Goal: Task Accomplishment & Management: Use online tool/utility

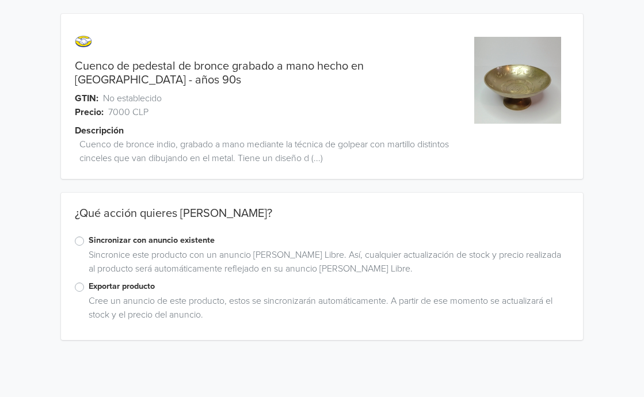
click at [89, 280] on label "Exportar producto" at bounding box center [329, 286] width 481 height 13
click at [0, 0] on input "Exportar producto" at bounding box center [0, 0] width 0 height 0
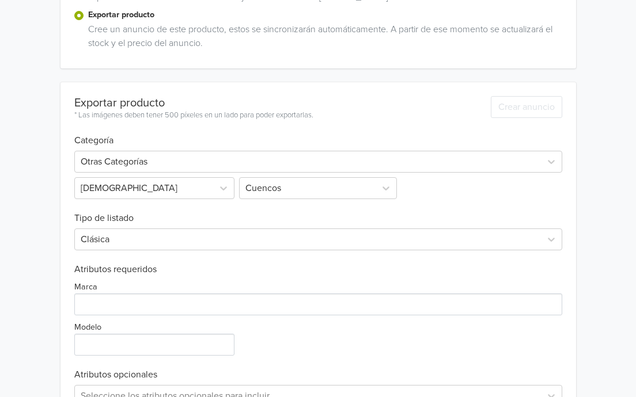
scroll to position [275, 0]
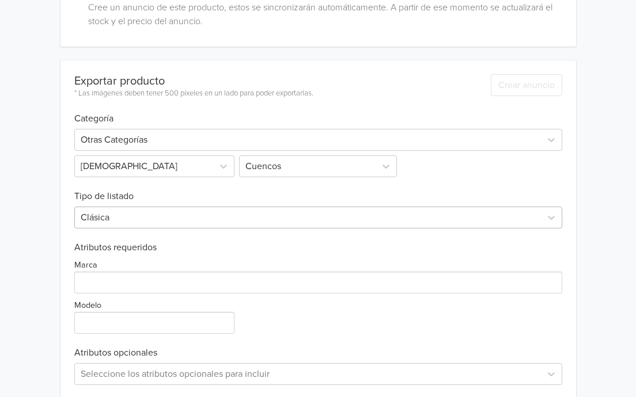
click at [200, 229] on div "Clásica" at bounding box center [318, 218] width 488 height 22
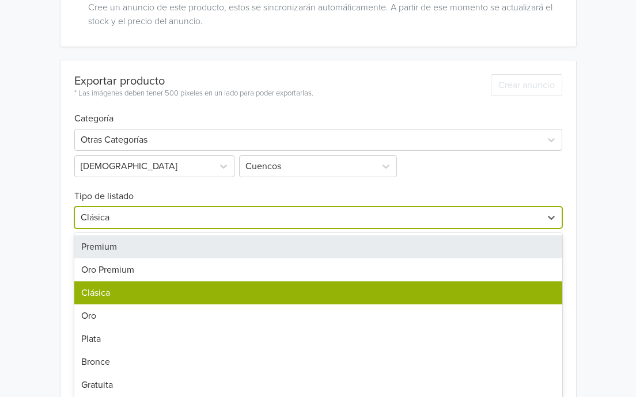
scroll to position [300, 0]
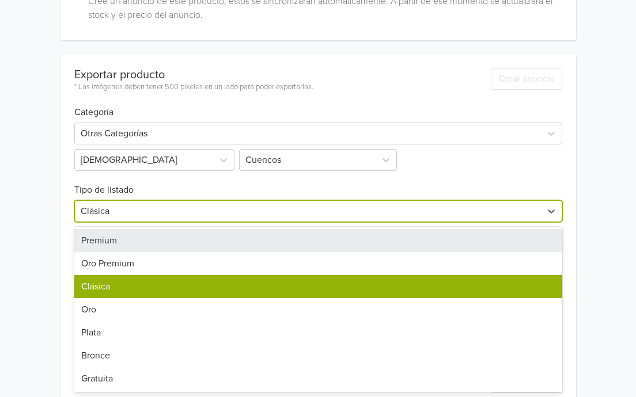
click at [183, 241] on div "Premium" at bounding box center [318, 240] width 488 height 23
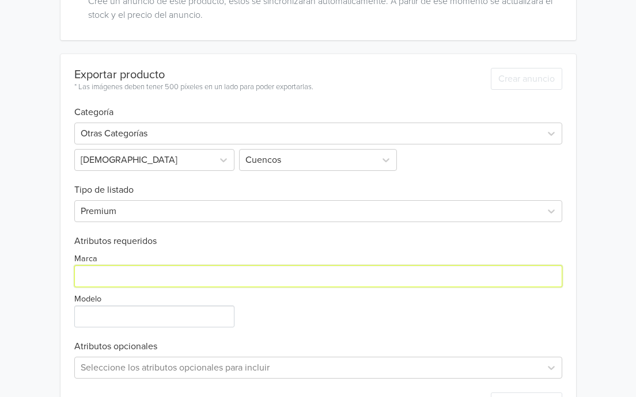
click at [175, 276] on input "Marca" at bounding box center [318, 276] width 488 height 22
type input "Genérico"
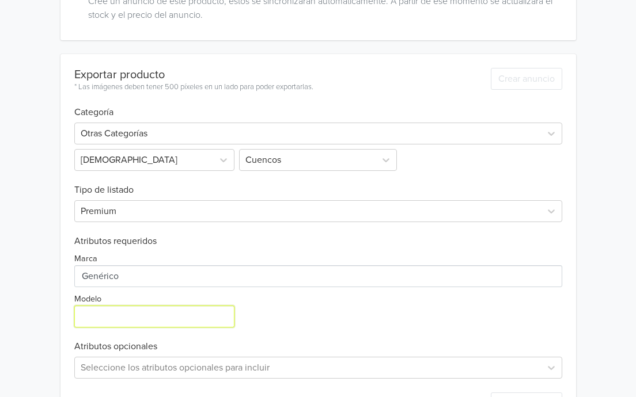
click at [173, 316] on input "Modelo" at bounding box center [154, 317] width 160 height 22
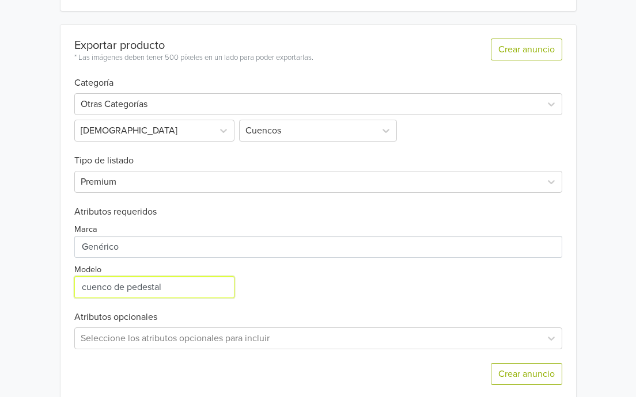
scroll to position [345, 0]
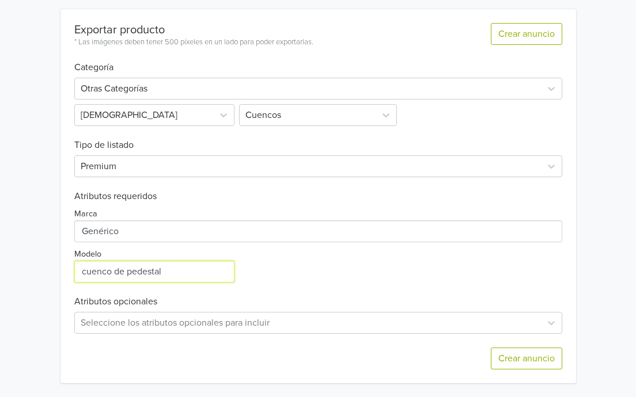
type input "cuenco de pedestal"
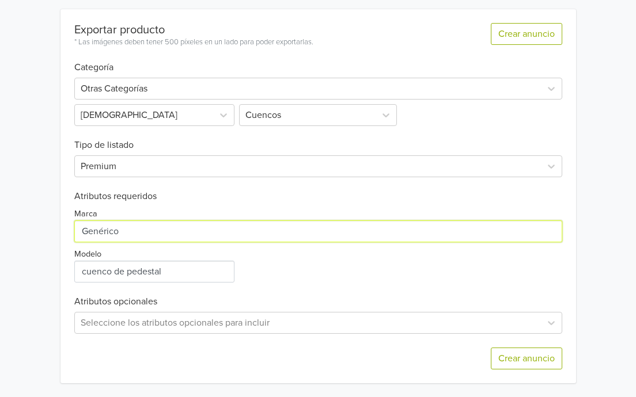
drag, startPoint x: 185, startPoint y: 234, endPoint x: 66, endPoint y: 225, distance: 120.1
click at [67, 226] on div "Exportar producto * Las imágenes deben tener 500 píxeles en un lado para poder …" at bounding box center [317, 196] width 515 height 374
type input "Hecho en [GEOGRAPHIC_DATA]"
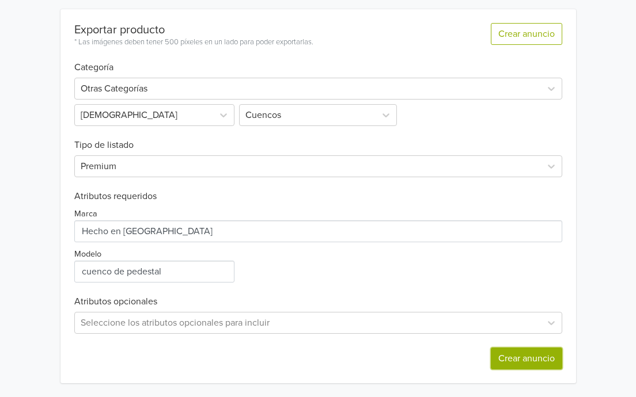
click at [539, 356] on button "Crear anuncio" at bounding box center [525, 359] width 71 height 22
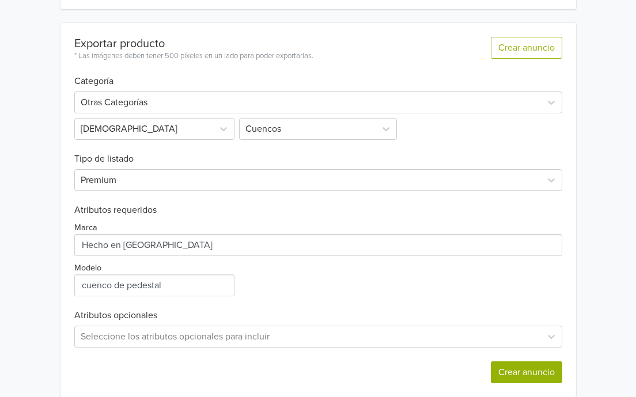
scroll to position [0, 0]
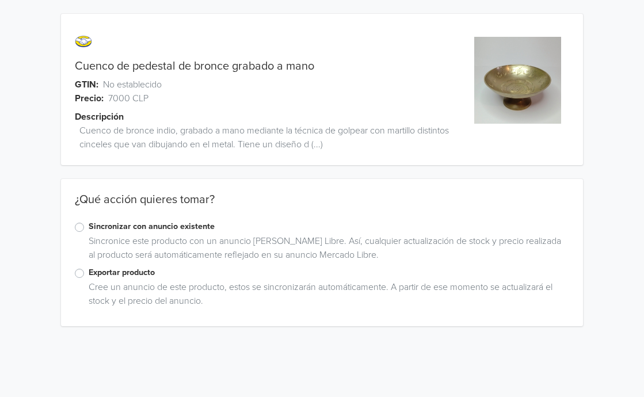
click at [80, 278] on div "Exportar producto" at bounding box center [322, 274] width 495 height 14
click at [89, 273] on label "Exportar producto" at bounding box center [329, 273] width 481 height 13
click at [0, 0] on input "Exportar producto" at bounding box center [0, 0] width 0 height 0
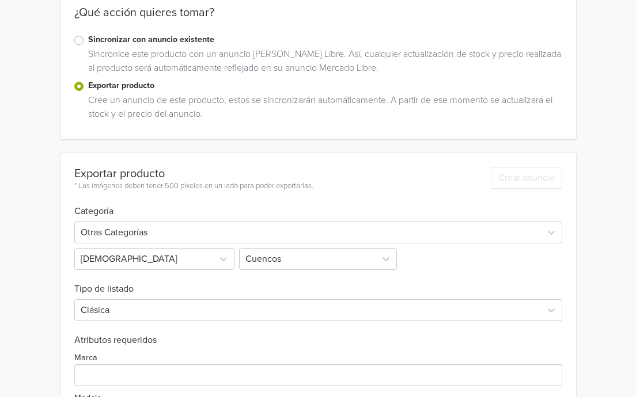
scroll to position [330, 0]
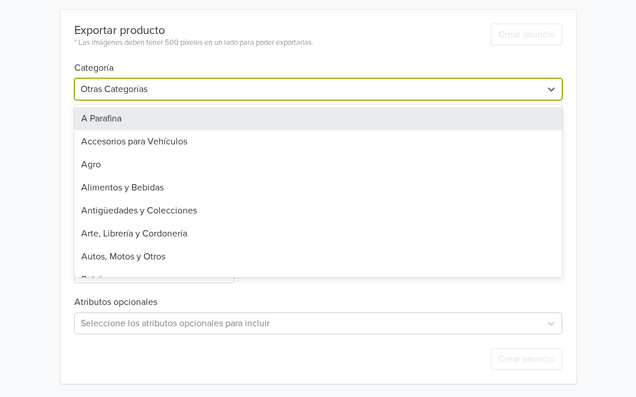
click at [319, 94] on div at bounding box center [308, 89] width 454 height 16
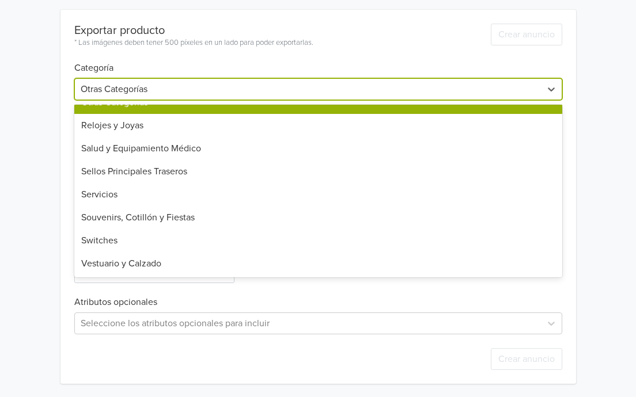
scroll to position [500, 0]
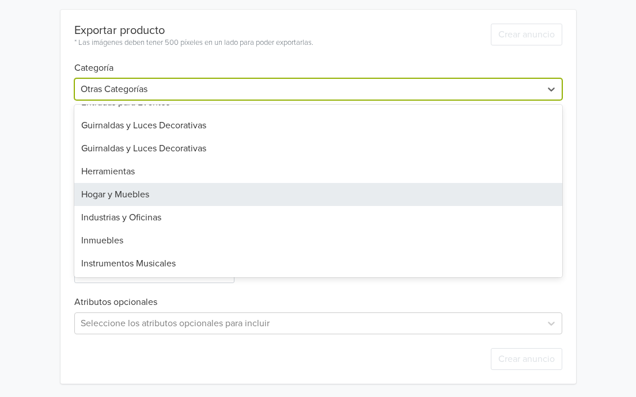
click at [208, 190] on div "Hogar y Muebles" at bounding box center [318, 194] width 488 height 23
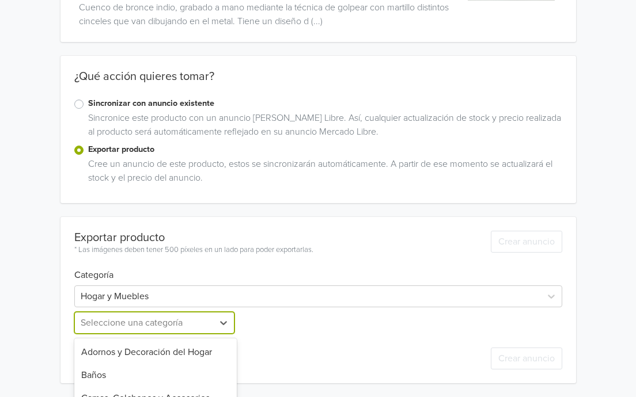
scroll to position [237, 0]
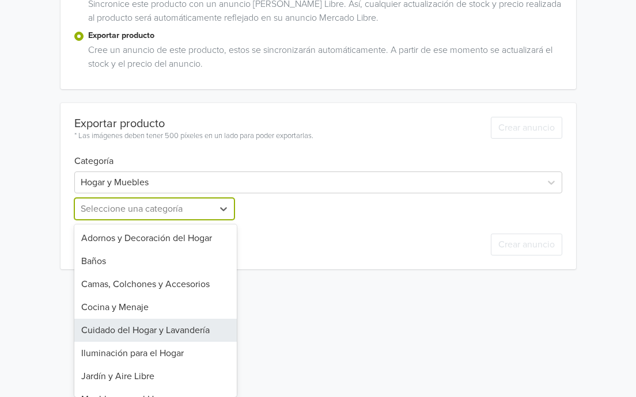
click at [203, 220] on div "12 results available. Use Up and Down to choose options, press Enter to select …" at bounding box center [155, 209] width 162 height 22
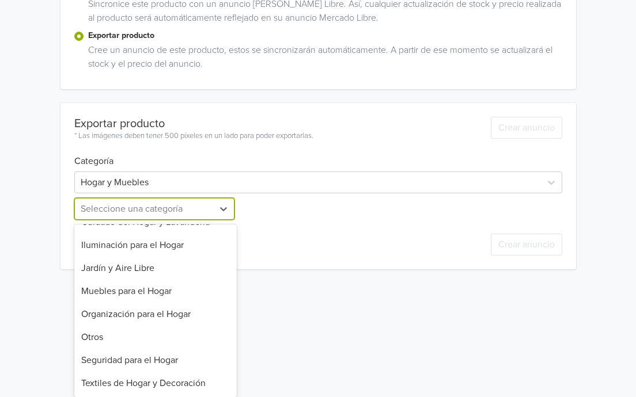
scroll to position [0, 0]
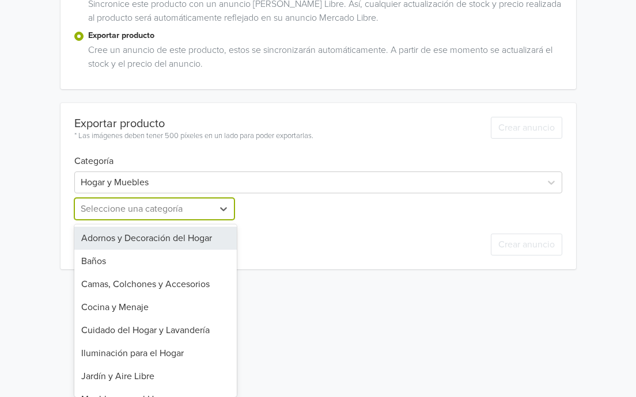
click at [195, 227] on div "Adornos y Decoración del Hogar" at bounding box center [155, 238] width 162 height 23
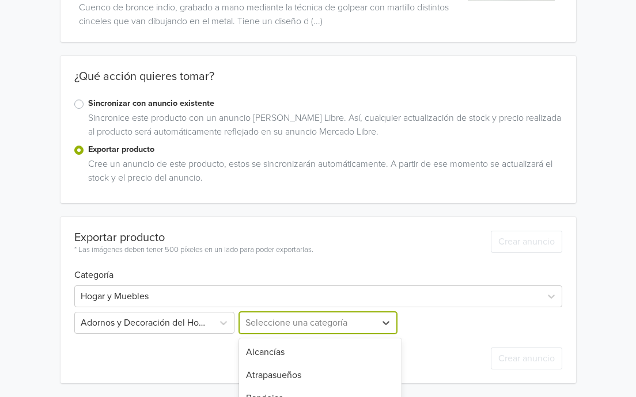
scroll to position [237, 0]
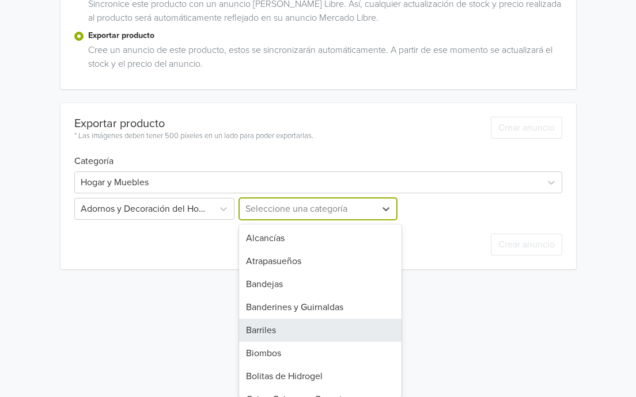
click at [356, 220] on div "29 results available. Use Up and Down to choose options, press Enter to select …" at bounding box center [318, 209] width 162 height 22
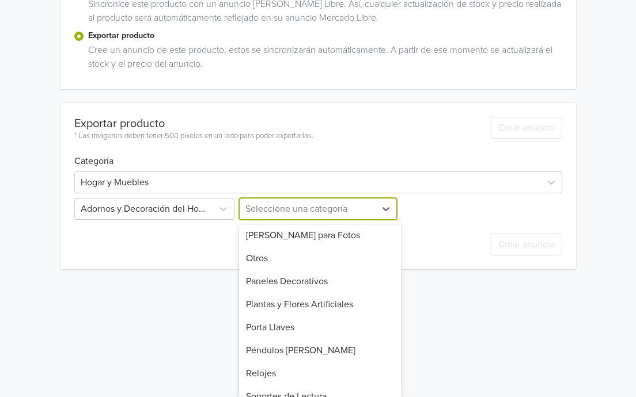
scroll to position [414, 0]
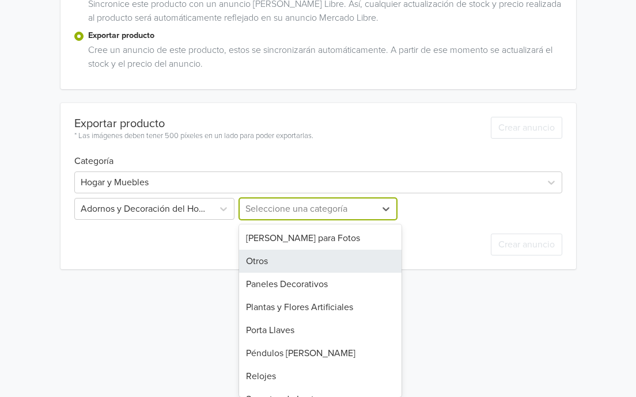
click at [324, 260] on div "Otros" at bounding box center [320, 261] width 162 height 23
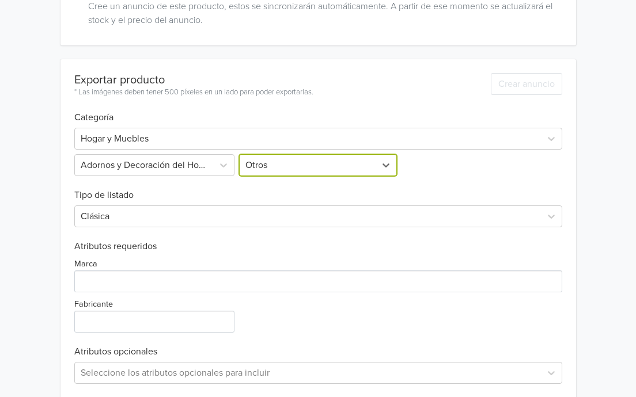
scroll to position [331, 0]
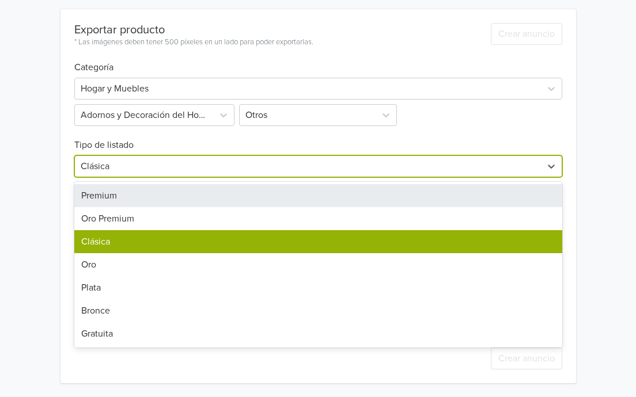
click at [235, 172] on div at bounding box center [308, 166] width 454 height 16
click at [207, 198] on div "Premium" at bounding box center [318, 195] width 488 height 23
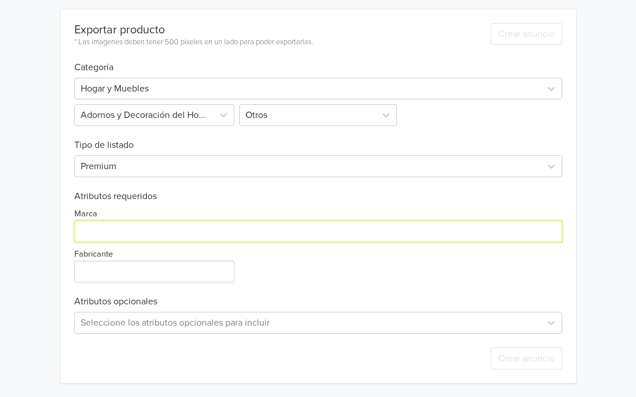
click at [167, 239] on input "Marca" at bounding box center [318, 231] width 488 height 22
click at [215, 230] on input "Marca" at bounding box center [318, 231] width 488 height 22
type input "Hecho en [GEOGRAPHIC_DATA]"
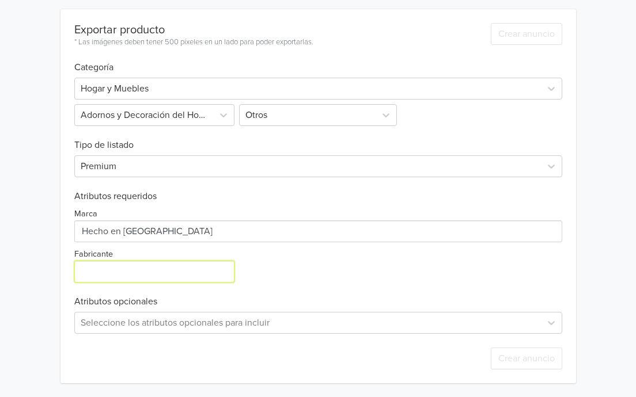
click at [117, 271] on input "Fabricante" at bounding box center [154, 272] width 160 height 22
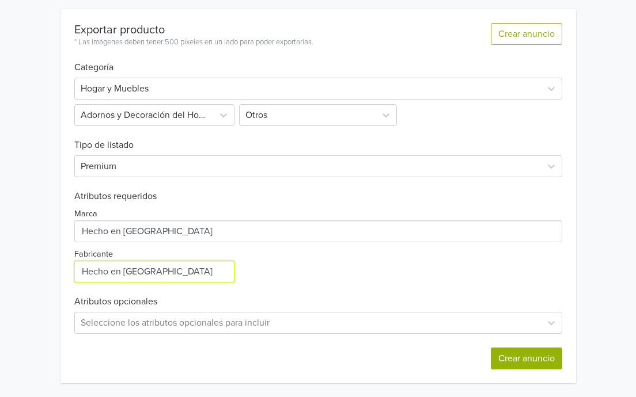
type input "Hecho en [GEOGRAPHIC_DATA]"
click at [504, 357] on button "Crear anuncio" at bounding box center [525, 359] width 71 height 22
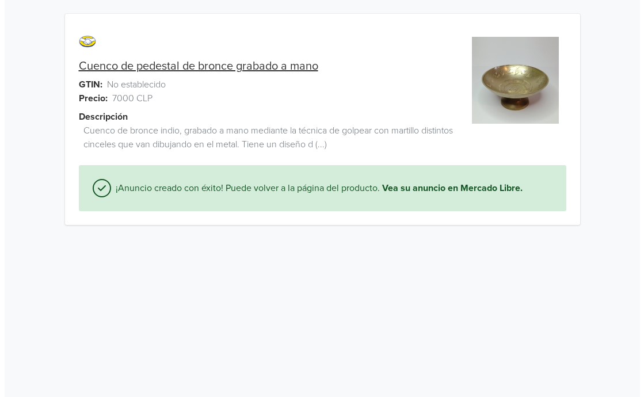
scroll to position [0, 0]
